Goal: Transaction & Acquisition: Obtain resource

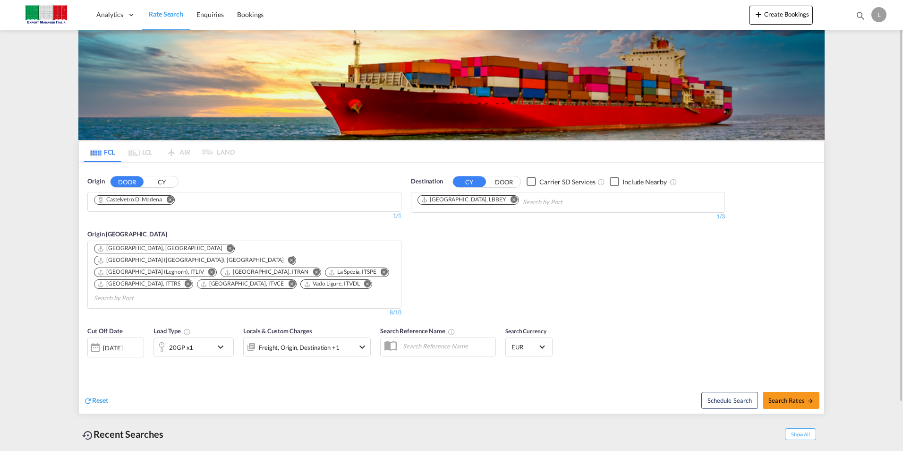
click at [155, 183] on button "CY" at bounding box center [161, 181] width 33 height 11
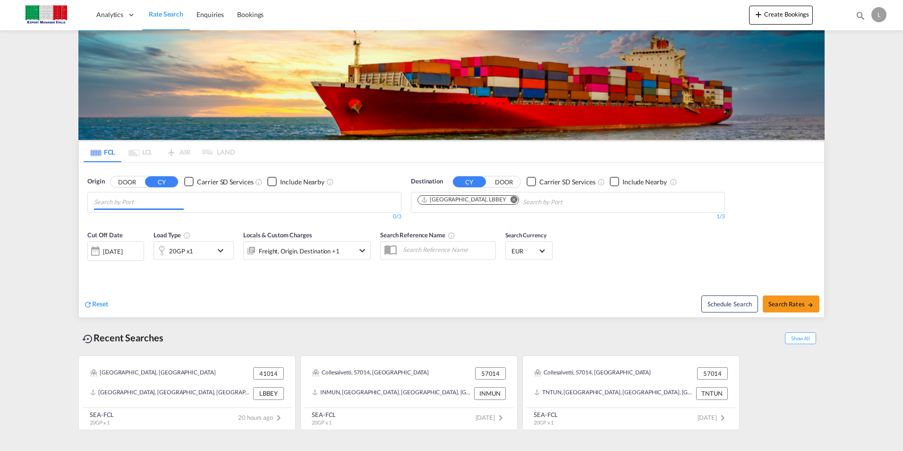
click at [150, 201] on input "Chips input." at bounding box center [139, 202] width 90 height 15
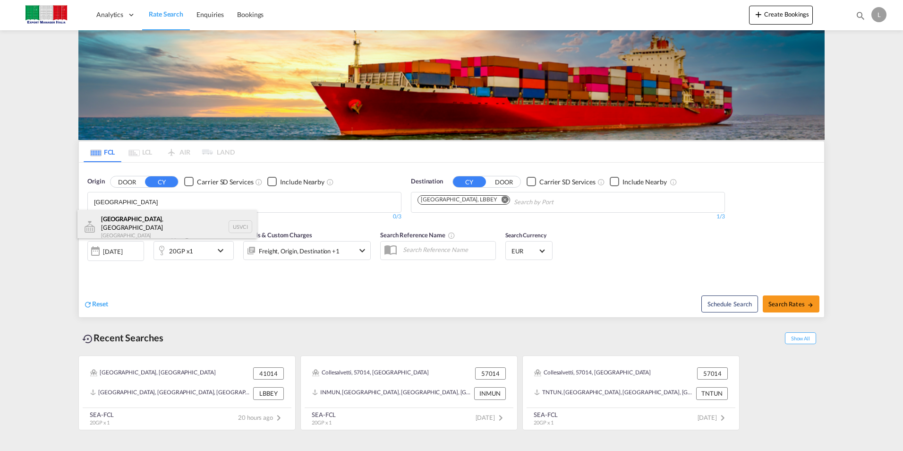
type input "[GEOGRAPHIC_DATA]"
click at [114, 217] on div "[GEOGRAPHIC_DATA] , [GEOGRAPHIC_DATA] [GEOGRAPHIC_DATA] [GEOGRAPHIC_DATA]" at bounding box center [167, 227] width 180 height 34
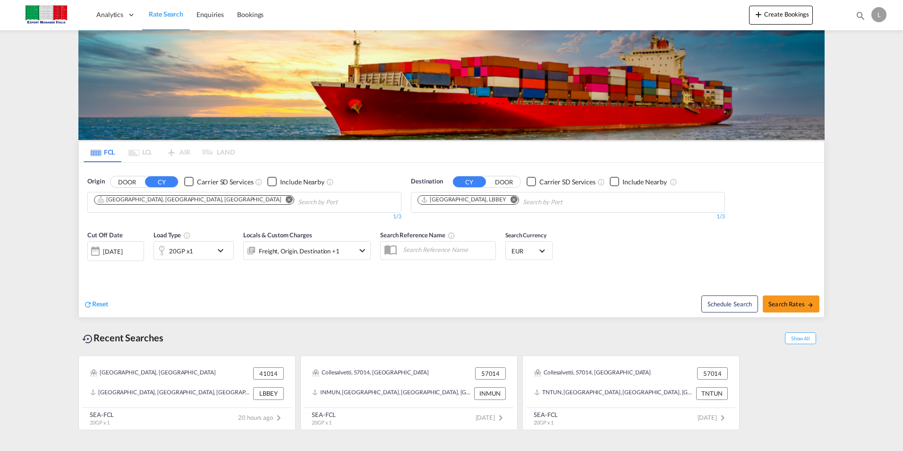
click at [164, 199] on md-chip "[GEOGRAPHIC_DATA], [GEOGRAPHIC_DATA], [GEOGRAPHIC_DATA]" at bounding box center [194, 199] width 200 height 9
type input "[GEOGRAPHIC_DATA]"
click at [187, 219] on div "Venezia [GEOGRAPHIC_DATA] ITVCE" at bounding box center [242, 224] width 180 height 28
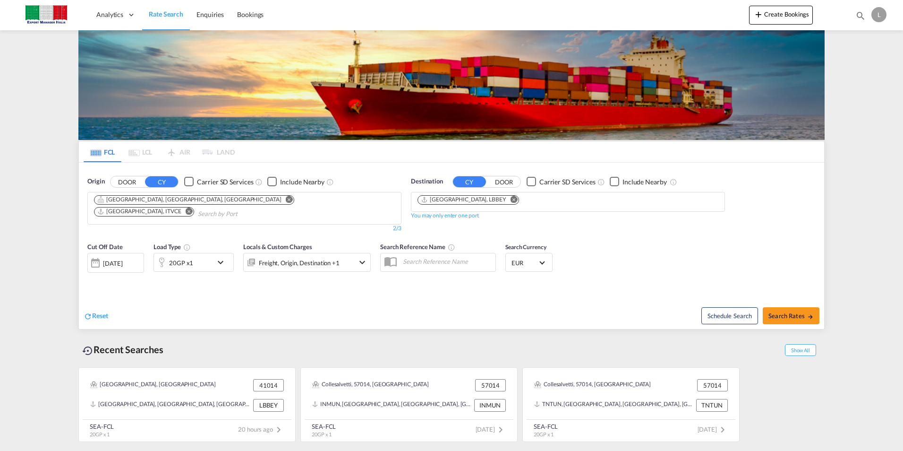
click at [286, 200] on md-icon "Remove" at bounding box center [289, 199] width 7 height 7
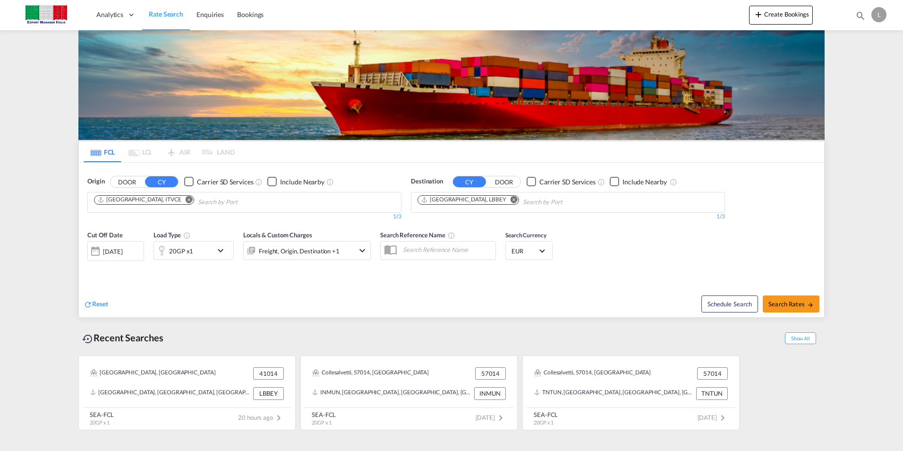
click at [511, 197] on md-icon "Remove" at bounding box center [514, 199] width 7 height 7
click at [472, 202] on input "Chips input." at bounding box center [463, 202] width 90 height 15
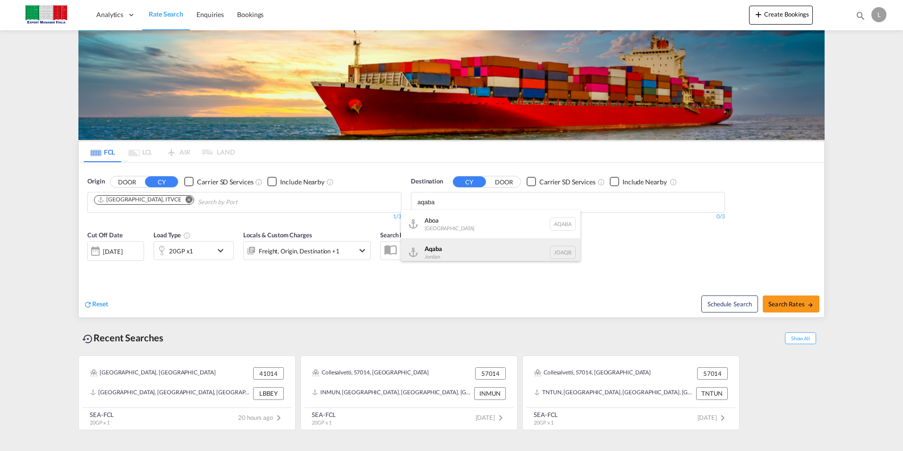
type input "aqaba"
click at [447, 251] on div "Aqaba Jordan JOAQB" at bounding box center [491, 252] width 180 height 28
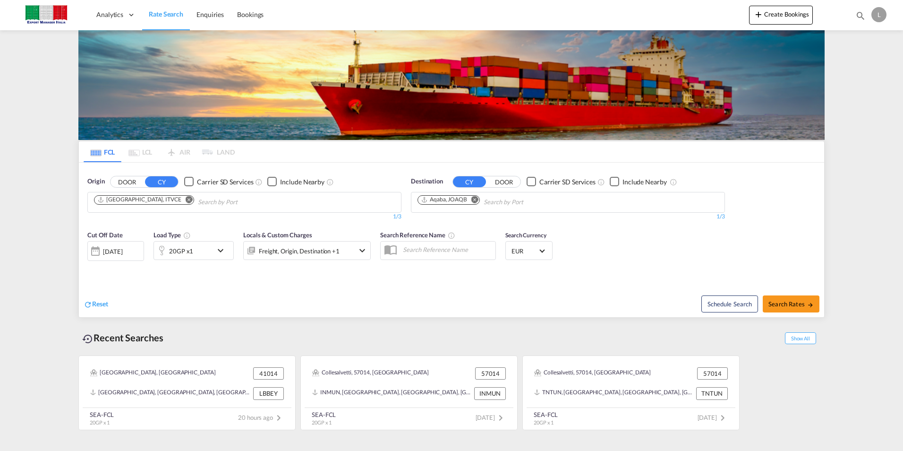
click at [219, 251] on md-icon "icon-chevron-down" at bounding box center [223, 250] width 16 height 11
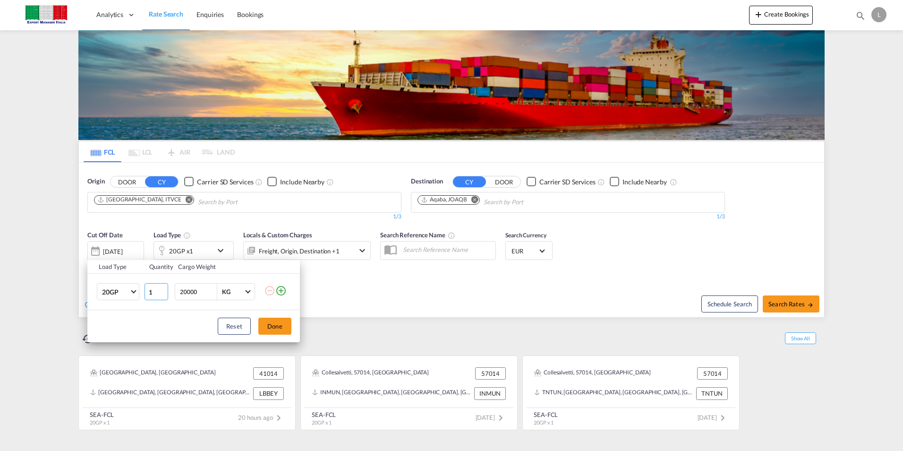
click at [162, 287] on input "1" at bounding box center [157, 291] width 24 height 17
click at [165, 288] on input "2" at bounding box center [157, 291] width 24 height 17
click at [164, 289] on input "3" at bounding box center [157, 291] width 24 height 17
click at [164, 289] on input "4" at bounding box center [157, 291] width 24 height 17
type input "5"
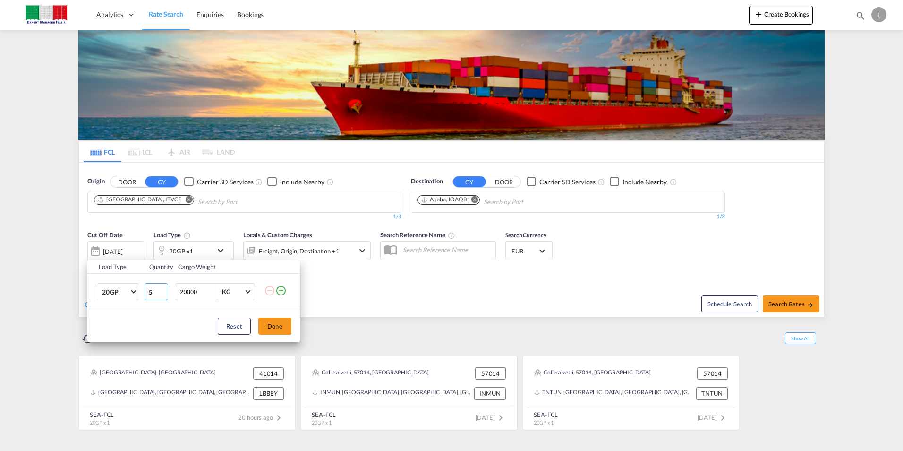
click at [164, 289] on input "5" at bounding box center [157, 291] width 24 height 17
click at [123, 294] on span "20GP" at bounding box center [115, 292] width 27 height 9
click at [118, 317] on div "40GP" at bounding box center [110, 314] width 17 height 9
click at [134, 292] on span "Choose: \a40GP" at bounding box center [133, 290] width 5 height 5
click at [125, 314] on md-option "40HC" at bounding box center [126, 314] width 64 height 23
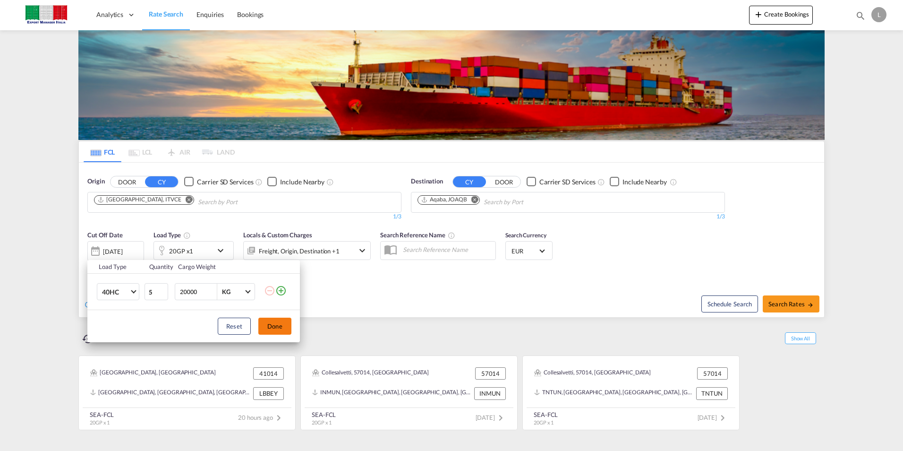
click at [279, 329] on button "Done" at bounding box center [274, 326] width 33 height 17
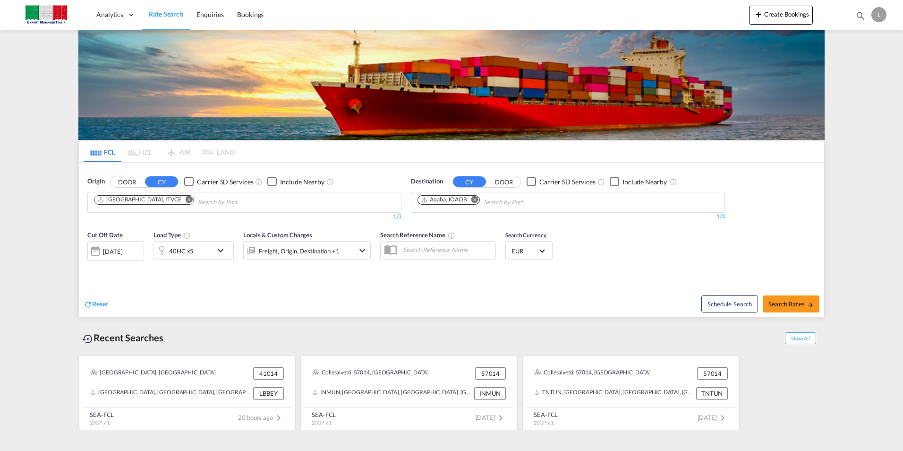
click at [367, 297] on div "Reset" at bounding box center [269, 296] width 370 height 26
click at [303, 253] on div "Freight, Origin, Destination +1" at bounding box center [299, 250] width 81 height 13
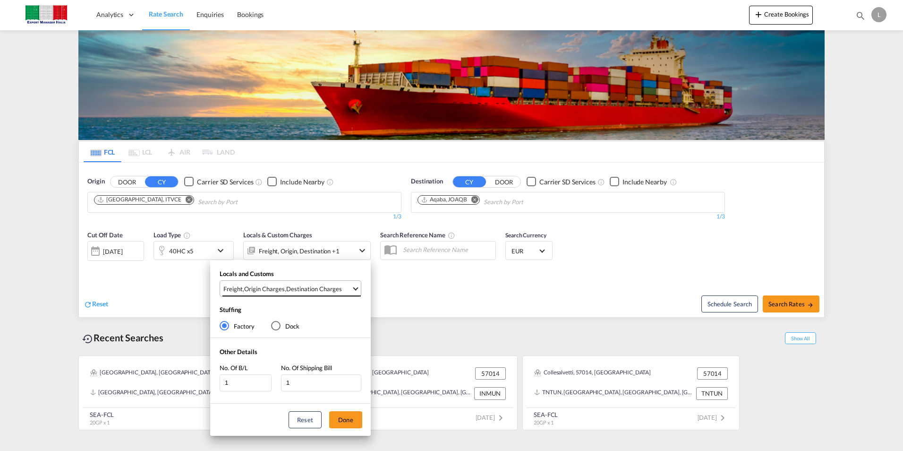
click at [298, 289] on div "Destination Charges" at bounding box center [314, 288] width 56 height 9
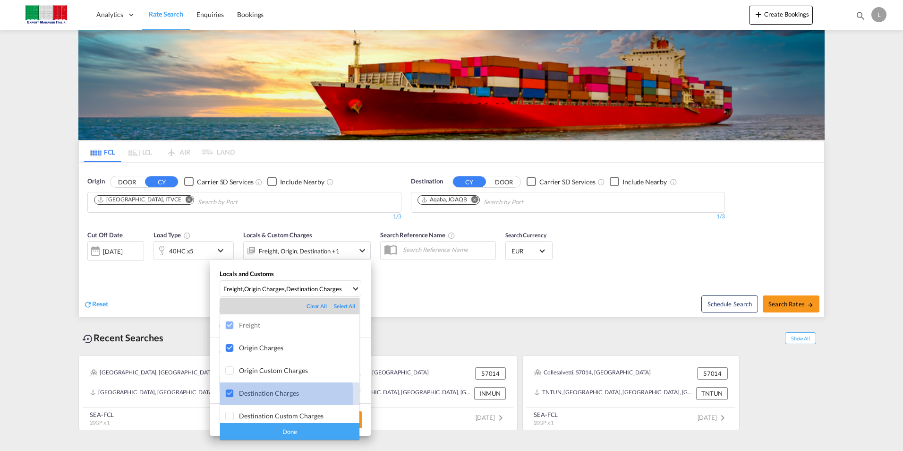
click at [259, 395] on div "Destination Charges" at bounding box center [299, 393] width 120 height 8
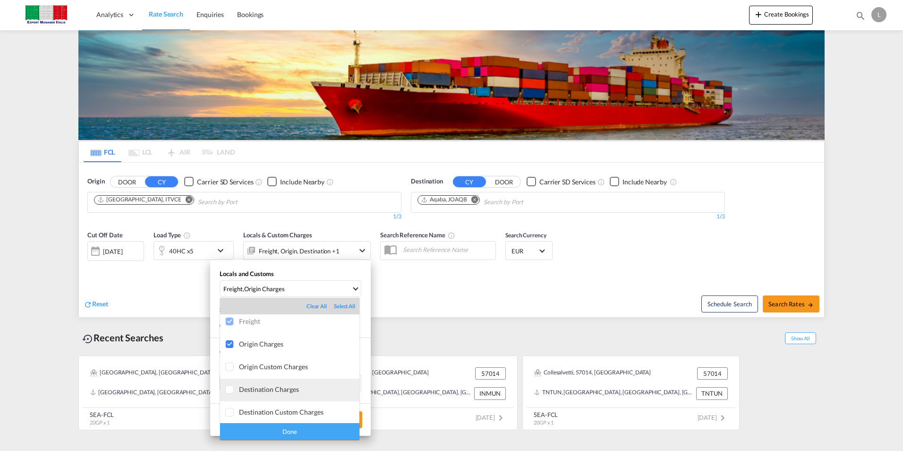
scroll to position [5, 0]
click at [281, 429] on div "Done" at bounding box center [289, 431] width 139 height 17
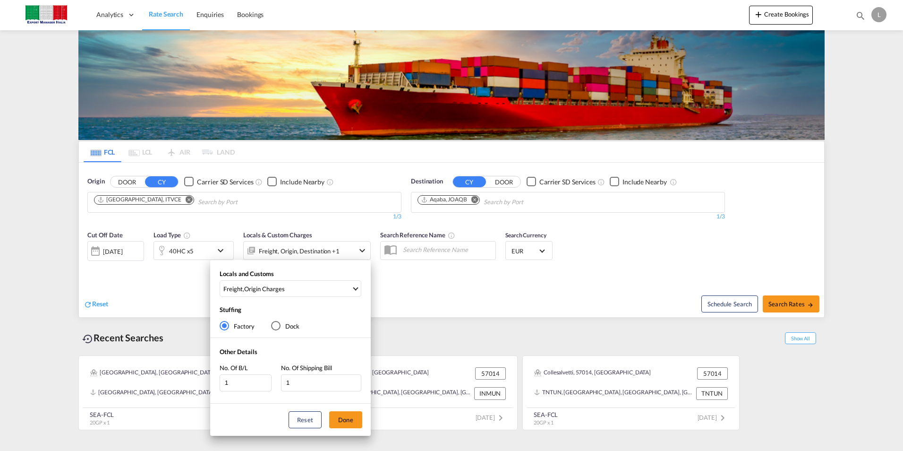
click at [455, 287] on div "Locals and Customs Freight , Origin Charges Stuffing Factory Dock Other Details…" at bounding box center [451, 225] width 903 height 451
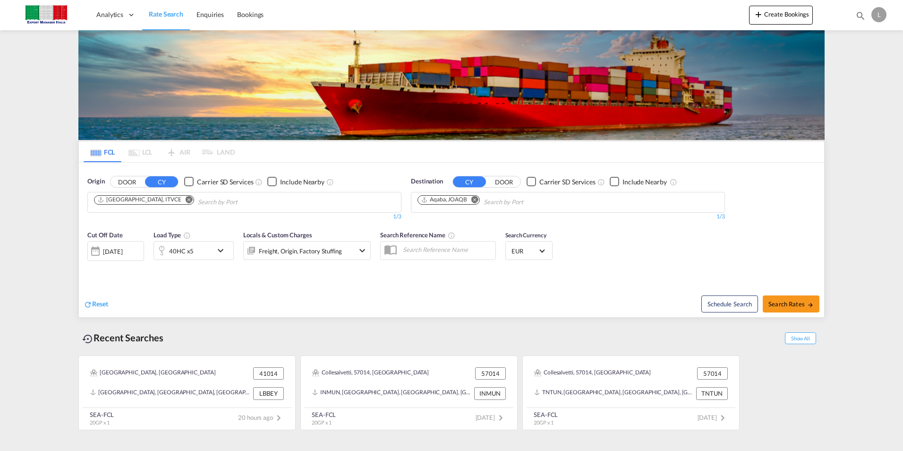
click at [321, 258] on div "Freight, Origin, Factory Stuffing" at bounding box center [300, 250] width 83 height 13
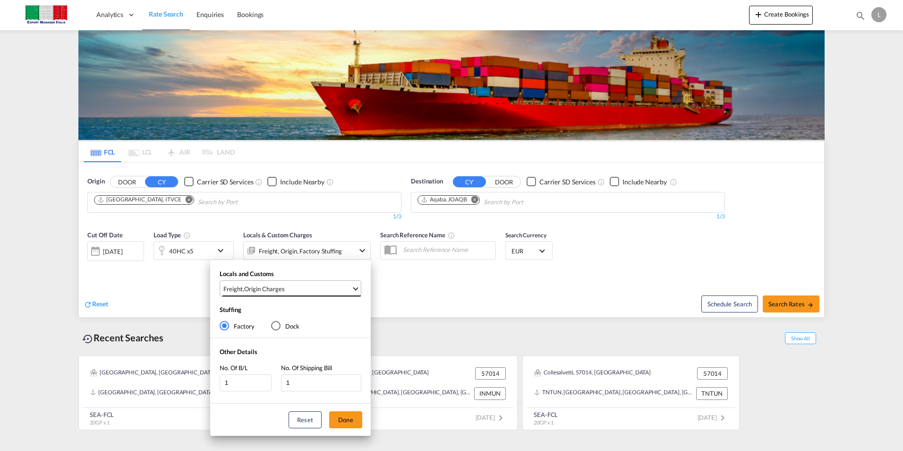
click at [312, 291] on span "Freight , Origin Charges" at bounding box center [287, 288] width 128 height 9
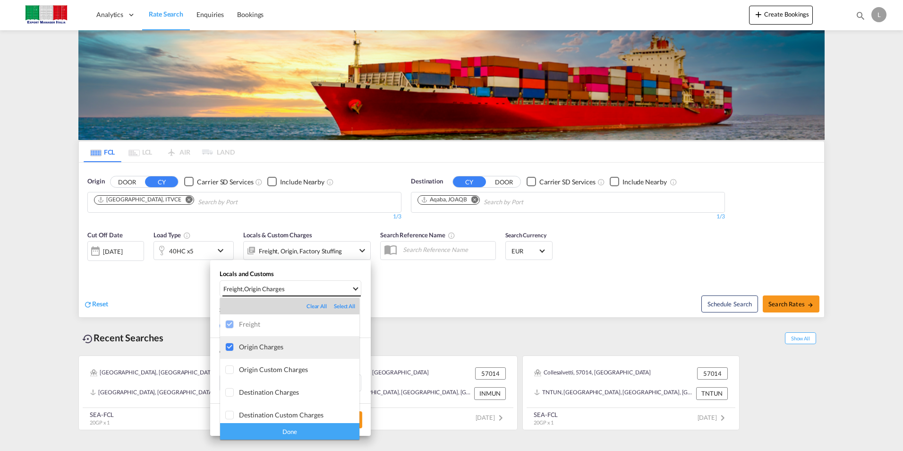
scroll to position [0, 0]
click at [438, 295] on md-backdrop at bounding box center [451, 225] width 903 height 451
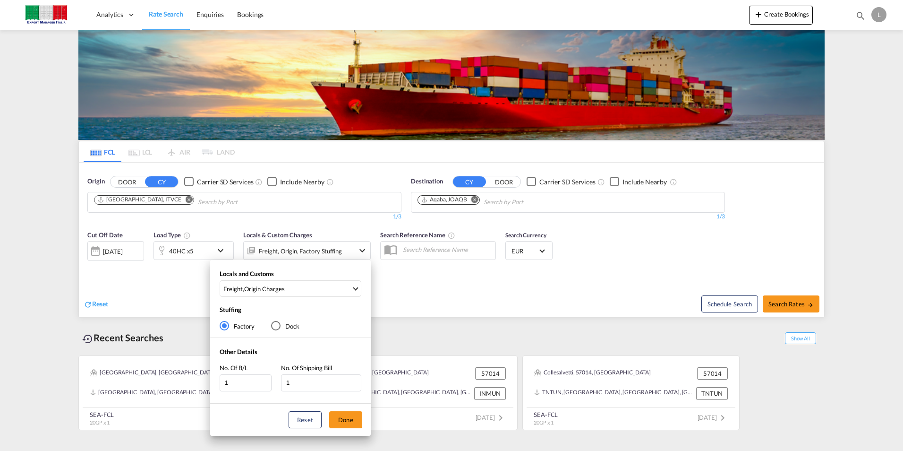
click at [450, 288] on div "Locals and Customs Freight , Origin Charges Stuffing Factory Dock Other Details…" at bounding box center [451, 225] width 903 height 451
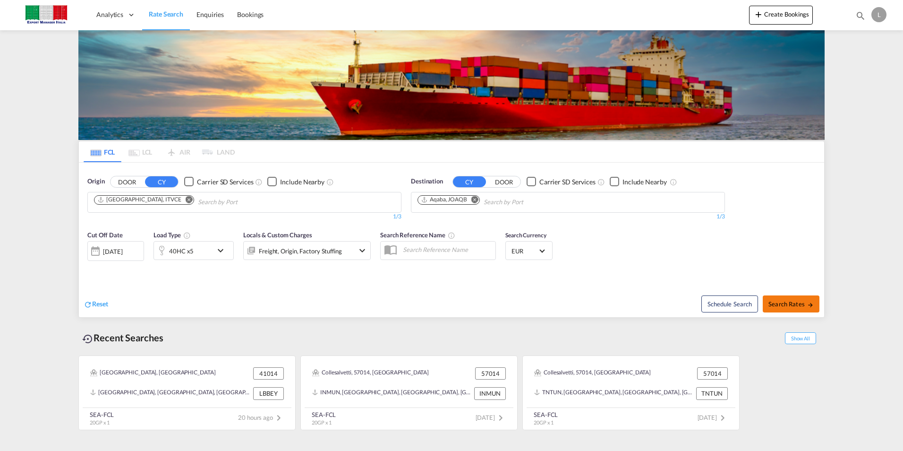
click at [785, 303] on span "Search Rates" at bounding box center [791, 304] width 45 height 8
type input "ITVCE to JOAQB / [DATE]"
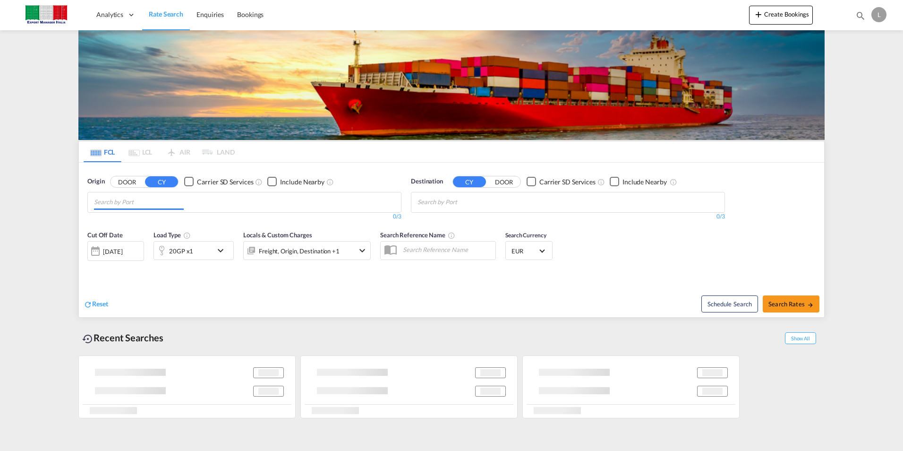
click at [136, 206] on input "Chips input." at bounding box center [139, 202] width 90 height 15
click at [130, 188] on div "Origin DOOR CY Carrier SD Services Include Nearby 0/3 0/" at bounding box center [244, 199] width 314 height 44
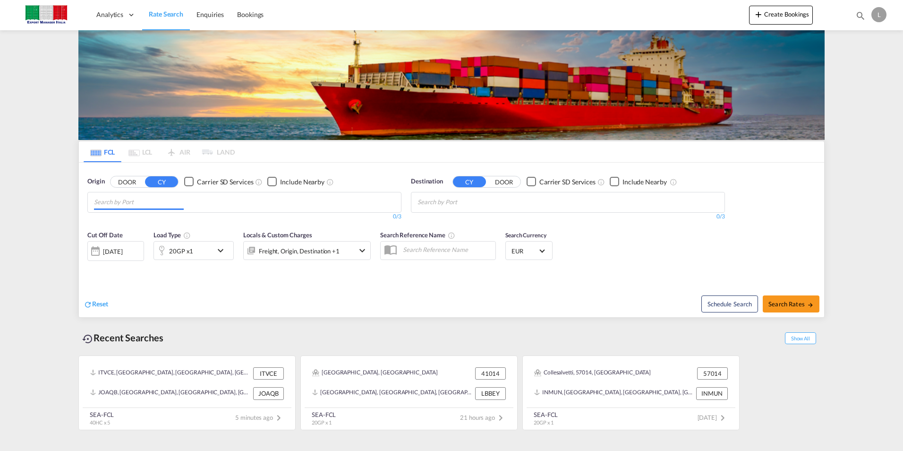
click at [130, 182] on button "DOOR" at bounding box center [127, 181] width 33 height 11
click at [128, 199] on body "Analytics Dashboard Rate Search Enquiries Bookings Analytics" at bounding box center [451, 225] width 903 height 451
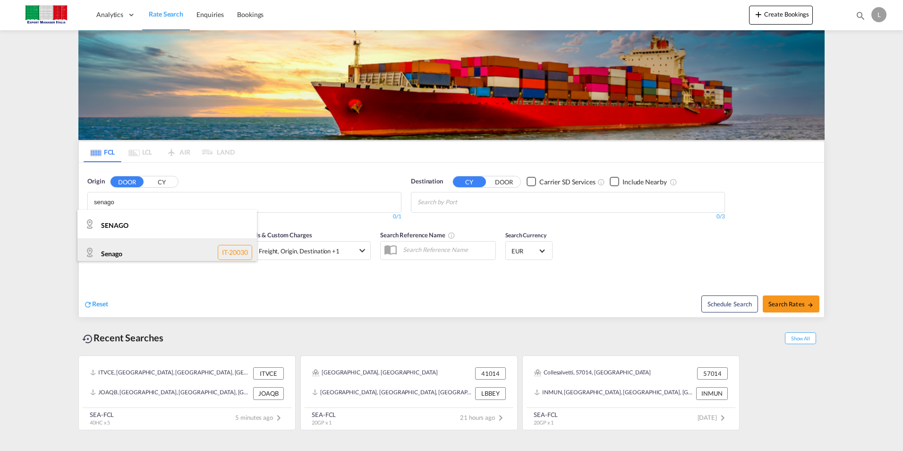
type input "senago"
click at [119, 244] on div "Senago IT-20030" at bounding box center [167, 252] width 180 height 28
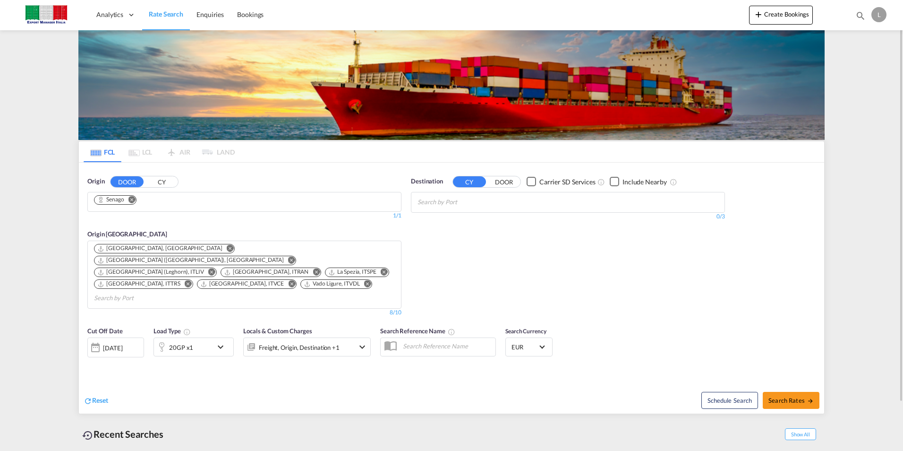
click at [505, 209] on md-autocomplete-wrap "Chips container with autocompletion. Enter the text area, type text to search, …" at bounding box center [463, 202] width 90 height 15
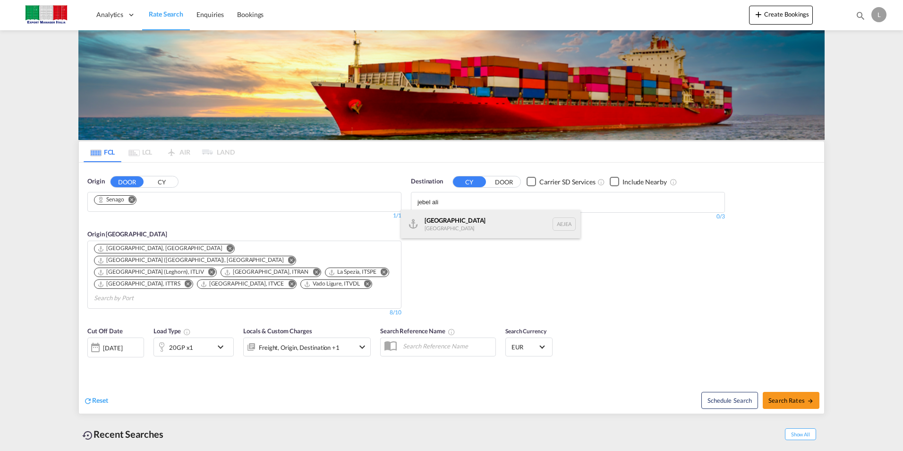
type input "jebel ali"
click at [453, 216] on div "[GEOGRAPHIC_DATA] [GEOGRAPHIC_DATA]" at bounding box center [491, 224] width 180 height 28
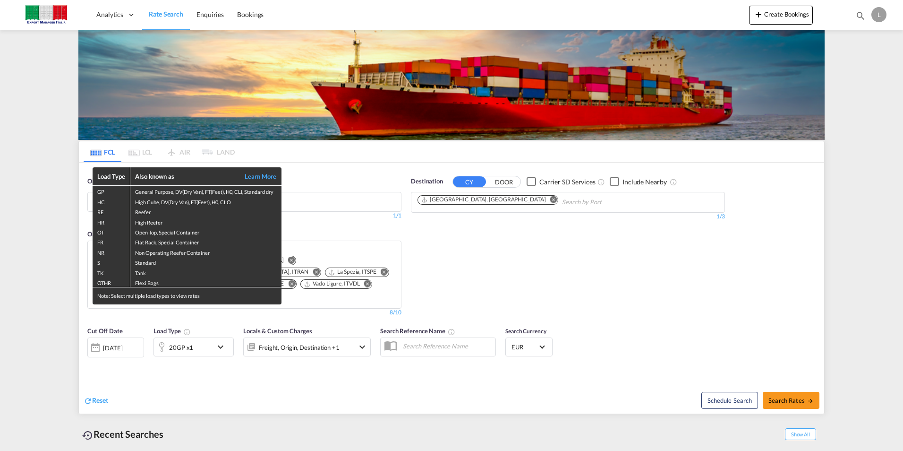
click at [184, 319] on div "Load Type Also known as Learn More GP General Purpose, DV(Dry Van), FT(Feet), H…" at bounding box center [451, 225] width 903 height 451
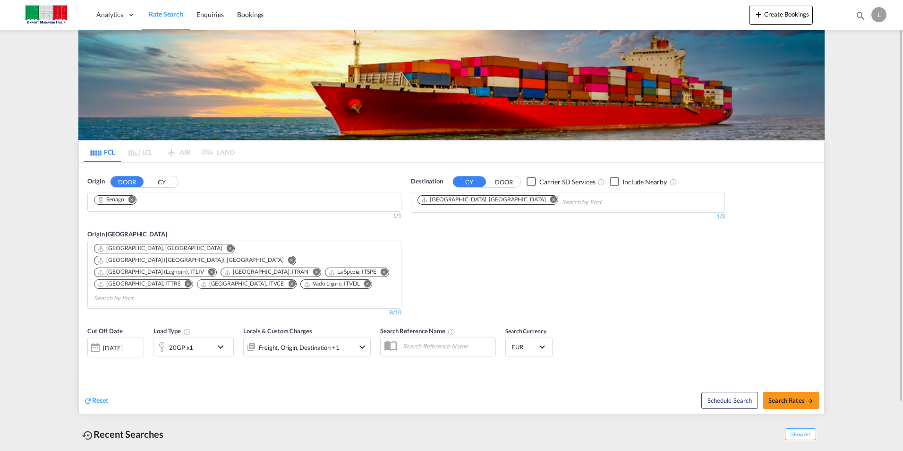
click at [223, 341] on md-icon "icon-chevron-down" at bounding box center [223, 346] width 16 height 11
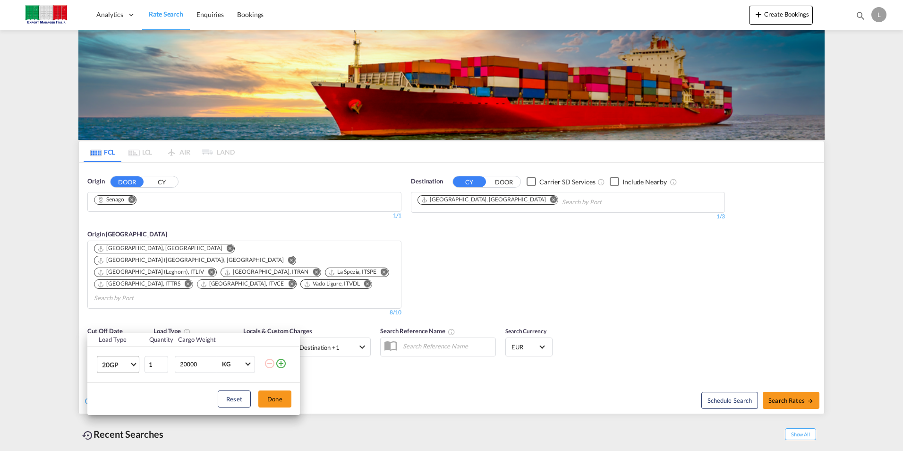
click at [128, 368] on span "20GP" at bounding box center [115, 364] width 27 height 9
drag, startPoint x: 120, startPoint y: 386, endPoint x: 146, endPoint y: 377, distance: 27.4
click at [120, 386] on md-option "40HC" at bounding box center [126, 382] width 64 height 23
click at [346, 370] on div "Load Type Quantity Cargo Weight 40HC 1 20000 KG KG Load type addition is restri…" at bounding box center [451, 225] width 903 height 451
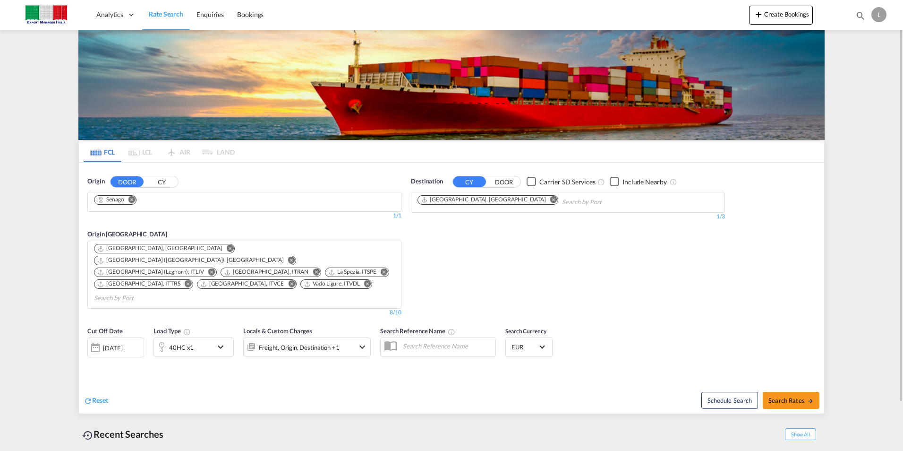
click at [314, 334] on div "Locals & Custom Charges Freight, Origin, Destination +1" at bounding box center [307, 345] width 128 height 38
click at [319, 341] on div "Freight, Origin, Destination +1" at bounding box center [299, 347] width 81 height 13
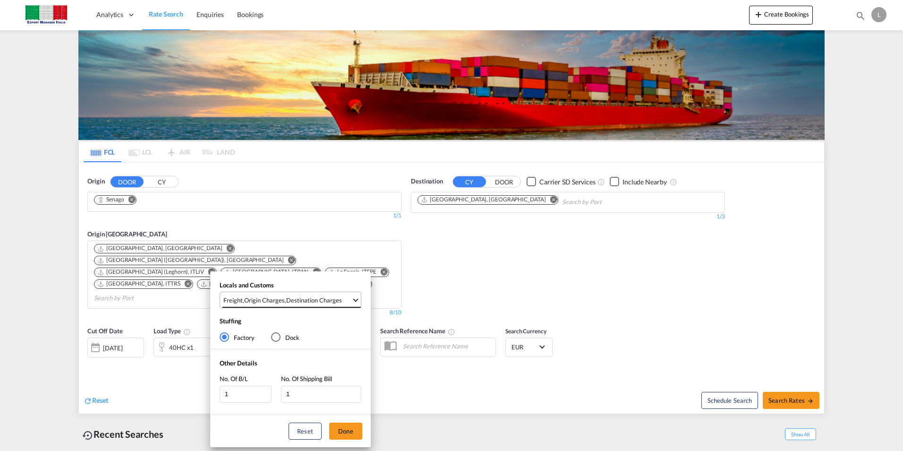
click at [310, 300] on div "Destination Charges" at bounding box center [314, 300] width 56 height 9
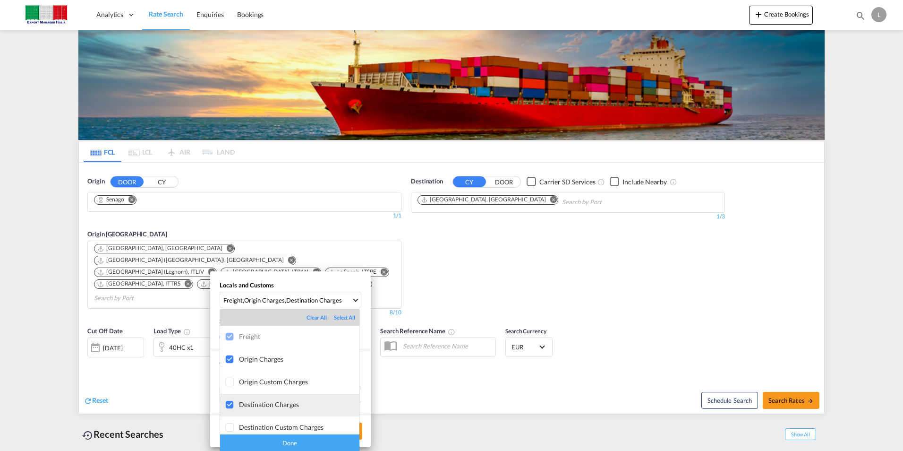
click at [269, 401] on div "Destination Charges" at bounding box center [299, 404] width 120 height 8
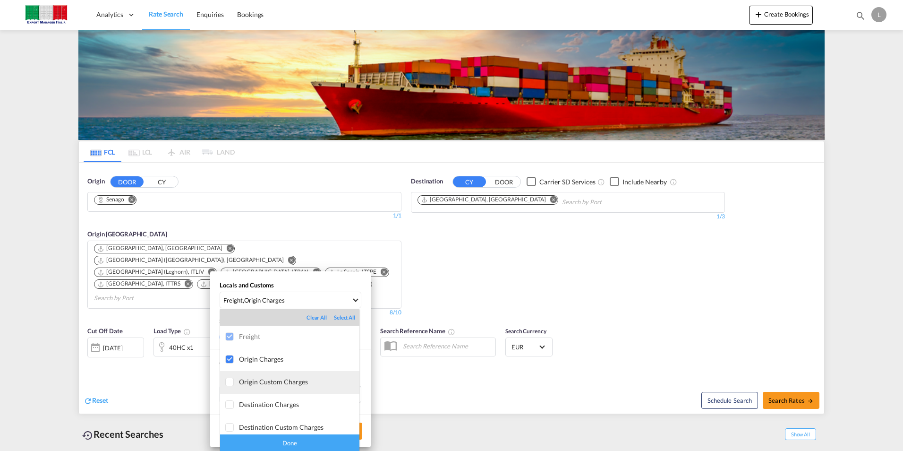
click at [280, 380] on div "Origin Custom Charges" at bounding box center [299, 382] width 120 height 8
click at [401, 356] on md-backdrop at bounding box center [451, 225] width 903 height 451
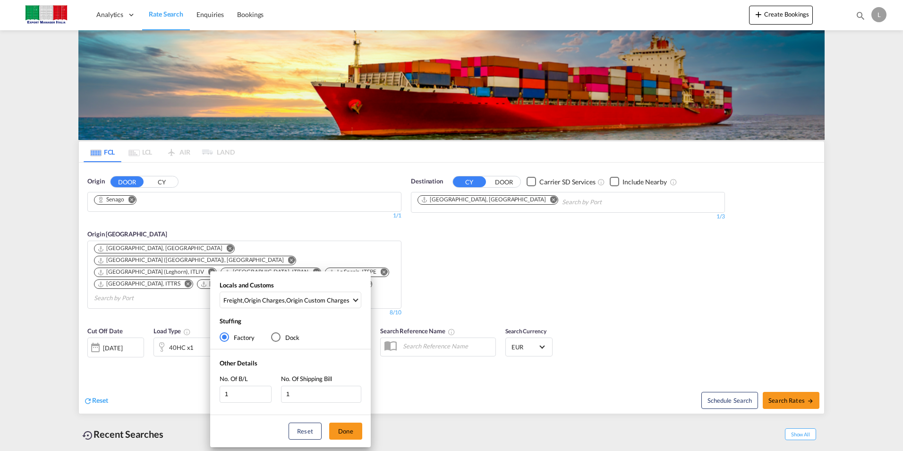
click at [467, 259] on div "Locals and Customs Freight , Origin Charges , Origin Custom Charges Stuffing Fa…" at bounding box center [451, 225] width 903 height 451
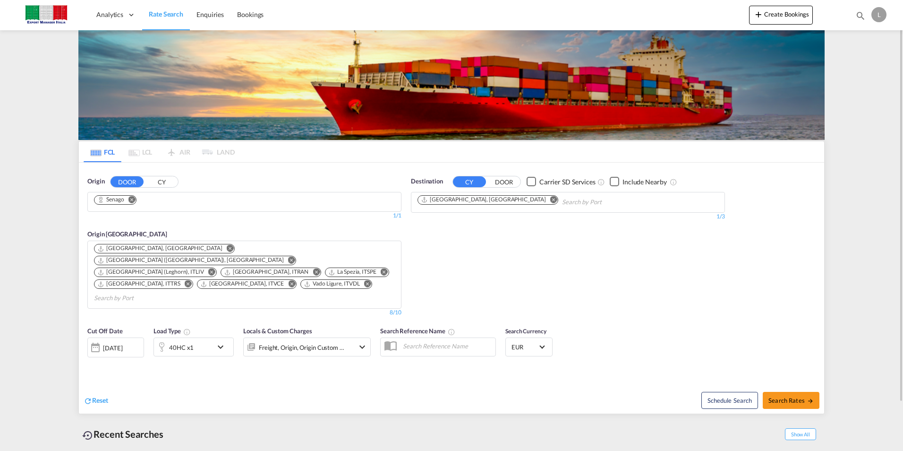
click at [583, 264] on div "Destination CY DOOR Carrier SD Services Include Nearby [GEOGRAPHIC_DATA], [GEOG…" at bounding box center [568, 246] width 324 height 149
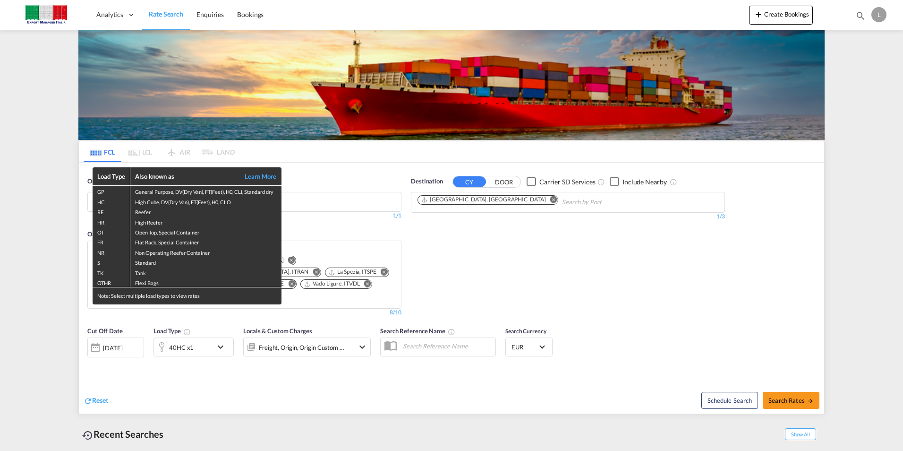
click at [782, 372] on div "Load Type Also known as Learn More GP General Purpose, DV(Dry Van), FT(Feet), H…" at bounding box center [451, 225] width 903 height 451
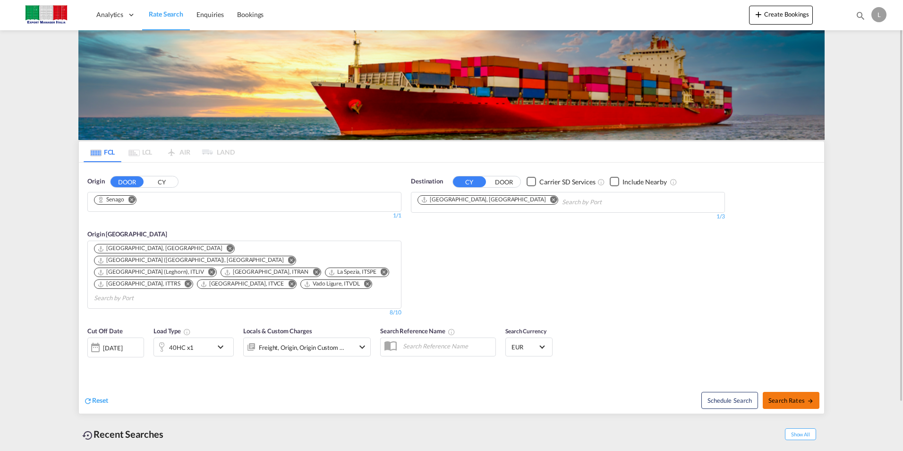
click at [783, 396] on span "Search Rates" at bounding box center [791, 400] width 45 height 8
type input "Senago to AEJEA / [DATE]"
